Goal: Task Accomplishment & Management: Complete application form

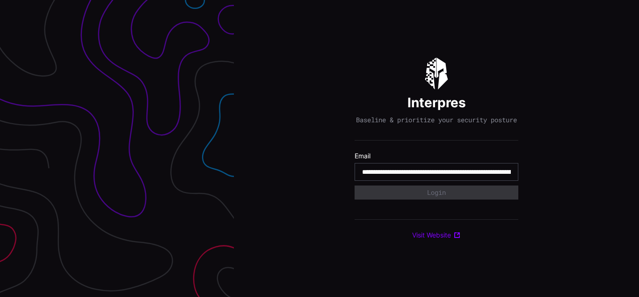
click at [436, 176] on input "**********" at bounding box center [436, 171] width 149 height 8
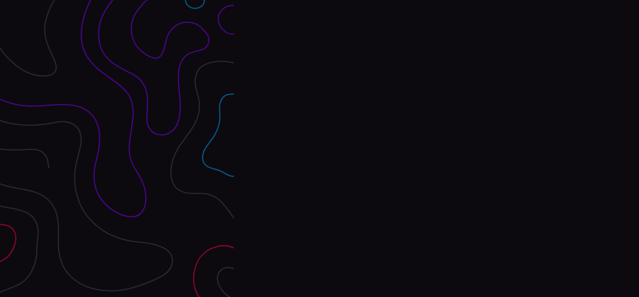
click at [320, 148] on div "Interpres Baseline & prioritize your security posture Email Login Visit Website" at bounding box center [436, 148] width 405 height 297
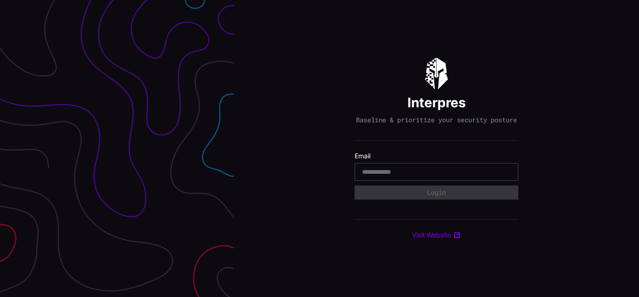
click at [320, 148] on div "Interpres Baseline & prioritize your security posture Email Login Visit Website" at bounding box center [436, 148] width 405 height 297
